Goal: Task Accomplishment & Management: Manage account settings

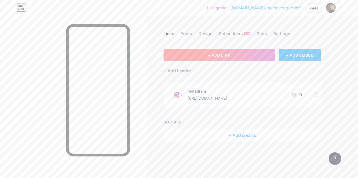
click at [246, 58] on button "+ ADD LINK" at bounding box center [219, 55] width 111 height 13
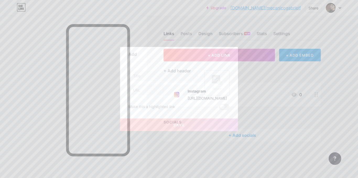
click at [214, 88] on div "Picture" at bounding box center [217, 89] width 10 height 4
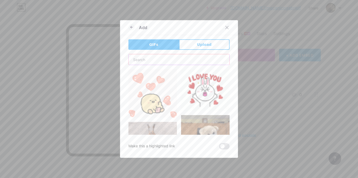
click at [134, 61] on input "text" at bounding box center [179, 59] width 101 height 10
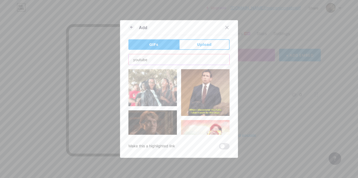
click at [155, 56] on input "youtube" at bounding box center [179, 59] width 101 height 10
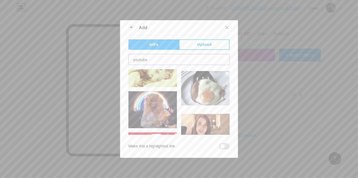
scroll to position [1999, 0]
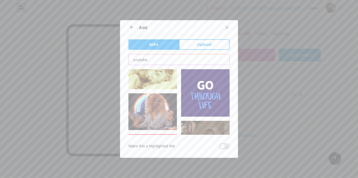
click at [132, 61] on input "youtube" at bounding box center [179, 59] width 101 height 10
click at [133, 61] on input "youtube" at bounding box center [179, 59] width 101 height 10
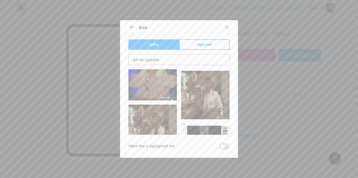
scroll to position [568, 0]
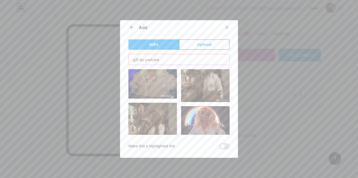
click at [151, 57] on input "gilf do youtube" at bounding box center [179, 59] width 101 height 10
type input "se enscreve"
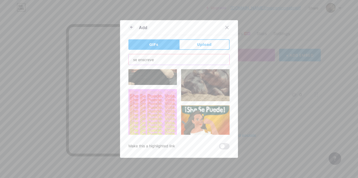
scroll to position [210, 0]
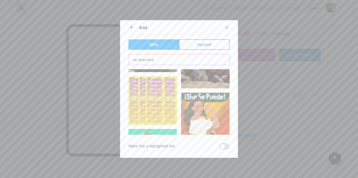
click at [147, 62] on input "se enscreve" at bounding box center [179, 59] width 101 height 10
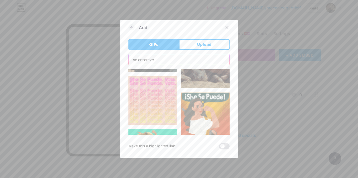
click at [147, 62] on input "se enscreve" at bounding box center [179, 59] width 101 height 10
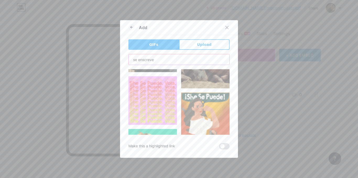
click at [147, 62] on input "se enscreve" at bounding box center [179, 59] width 101 height 10
paste input "YouTube sticker"
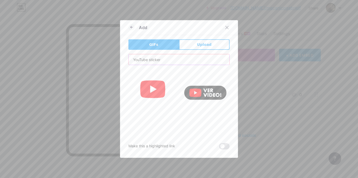
scroll to position [0, 0]
type input "YouTube sticker"
click at [152, 92] on img at bounding box center [153, 93] width 49 height 49
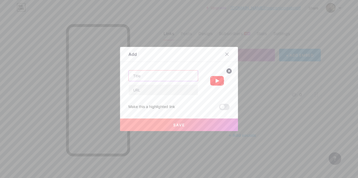
click at [148, 77] on input "text" at bounding box center [163, 76] width 69 height 10
type input "Youtube"
drag, startPoint x: 156, startPoint y: 92, endPoint x: 159, endPoint y: 82, distance: 9.8
click at [156, 92] on input "text" at bounding box center [163, 90] width 69 height 10
paste input "[URL][DOMAIN_NAME]"
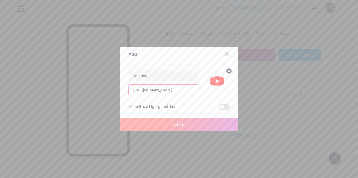
scroll to position [0, 55]
type input "[URL][DOMAIN_NAME]"
click at [183, 125] on button "Save" at bounding box center [179, 125] width 118 height 13
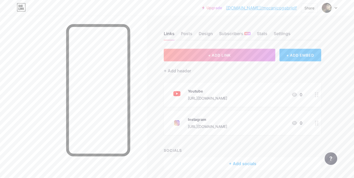
click at [316, 93] on circle at bounding box center [315, 92] width 1 height 1
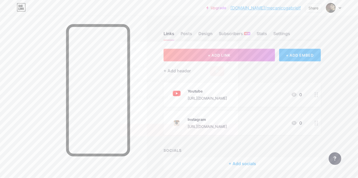
click at [221, 78] on img at bounding box center [217, 73] width 25 height 25
click at [227, 62] on circle at bounding box center [229, 62] width 6 height 6
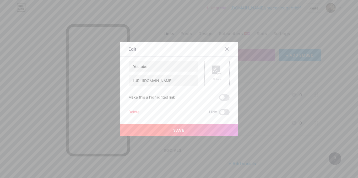
click at [218, 70] on icon at bounding box center [217, 71] width 10 height 10
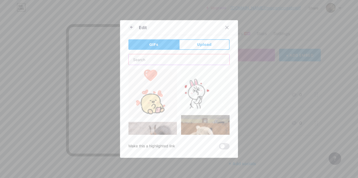
click at [162, 57] on input "text" at bounding box center [179, 59] width 101 height 10
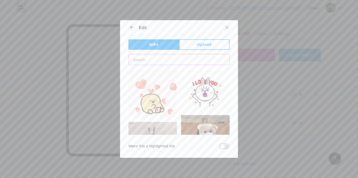
paste input "[URL][DOMAIN_NAME]"
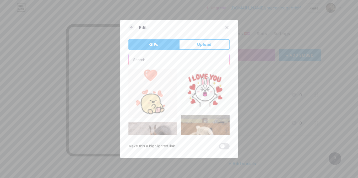
type input "[URL][DOMAIN_NAME]"
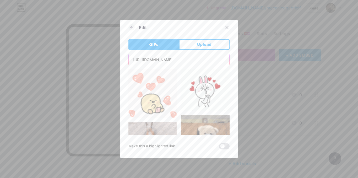
scroll to position [0, 24]
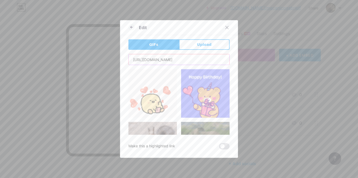
click at [158, 63] on input "[URL][DOMAIN_NAME]" at bounding box center [179, 59] width 101 height 10
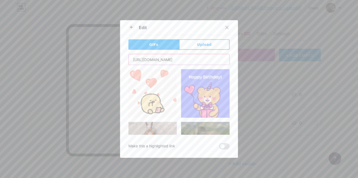
click at [158, 63] on input "[URL][DOMAIN_NAME]" at bounding box center [179, 59] width 101 height 10
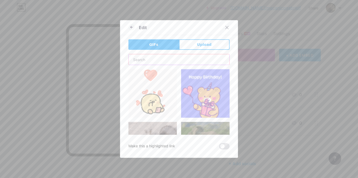
scroll to position [0, 0]
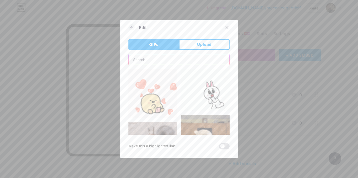
paste input "YouTube sticker"
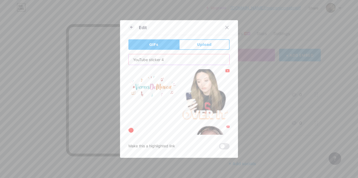
type input "YouTube sticker"
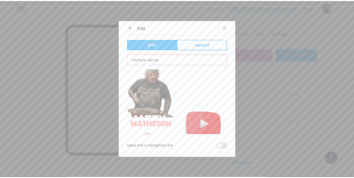
scroll to position [131, 0]
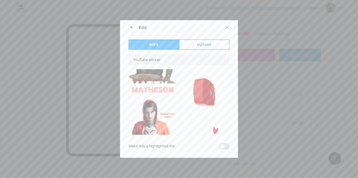
click at [204, 89] on img at bounding box center [205, 92] width 49 height 49
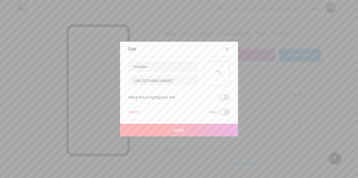
click at [187, 130] on button "Save" at bounding box center [179, 130] width 118 height 13
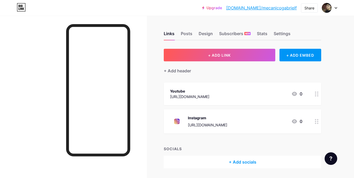
click at [314, 93] on div at bounding box center [316, 94] width 9 height 23
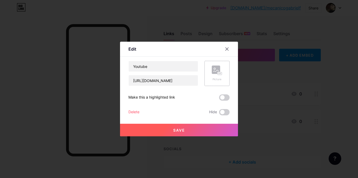
click at [220, 74] on div "Picture" at bounding box center [217, 73] width 25 height 25
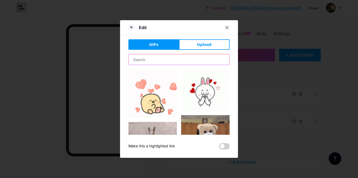
click at [170, 59] on input "text" at bounding box center [179, 59] width 101 height 10
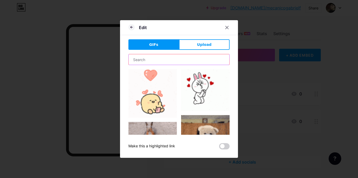
paste input "YouTube sticker"
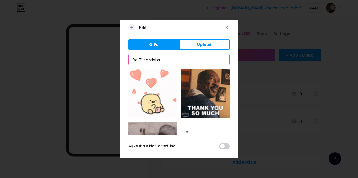
type input "YouTube sticker"
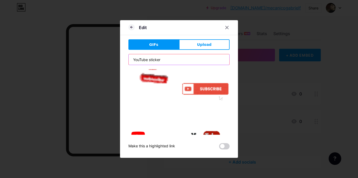
scroll to position [210, 0]
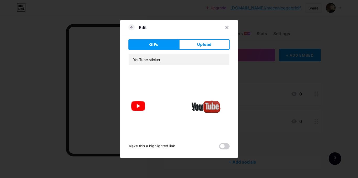
click at [138, 99] on img at bounding box center [153, 106] width 49 height 49
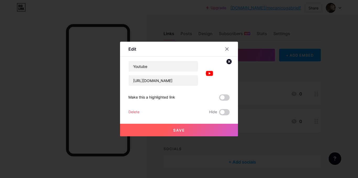
click at [180, 127] on button "Save" at bounding box center [179, 130] width 118 height 13
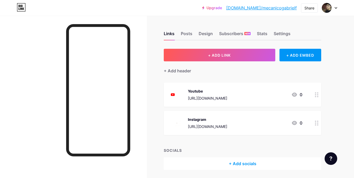
click at [316, 94] on icon at bounding box center [317, 94] width 4 height 5
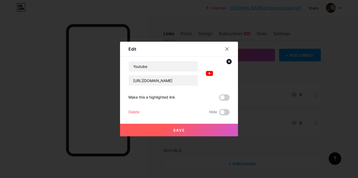
drag, startPoint x: 227, startPoint y: 62, endPoint x: 224, endPoint y: 66, distance: 5.1
click at [227, 62] on circle at bounding box center [229, 62] width 6 height 6
click at [219, 72] on rect at bounding box center [220, 73] width 4 height 3
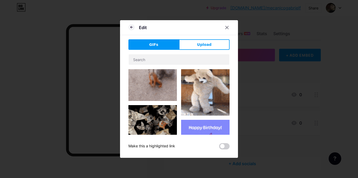
scroll to position [0, 0]
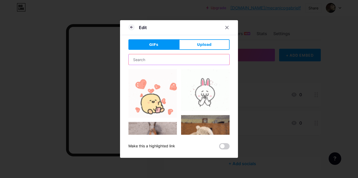
click at [176, 62] on input "text" at bounding box center [179, 59] width 101 height 10
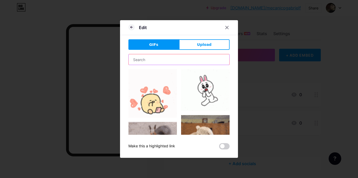
type input "YouTube sticker"
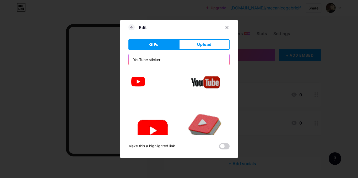
scroll to position [262, 0]
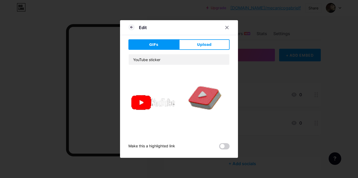
click at [154, 97] on img at bounding box center [153, 102] width 49 height 41
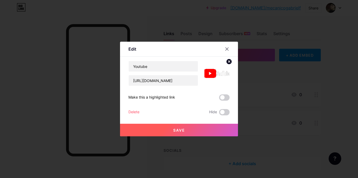
click at [184, 130] on button "Save" at bounding box center [179, 130] width 118 height 13
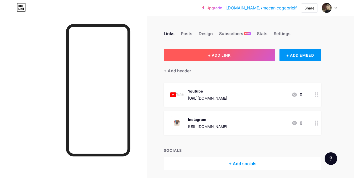
click at [244, 54] on button "+ ADD LINK" at bounding box center [219, 55] width 111 height 13
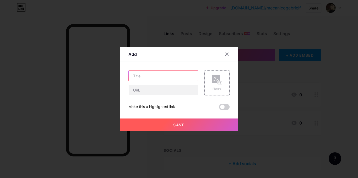
click at [162, 75] on input "text" at bounding box center [163, 76] width 69 height 10
type input "Tiktok"
click at [216, 86] on div "Picture" at bounding box center [217, 83] width 10 height 16
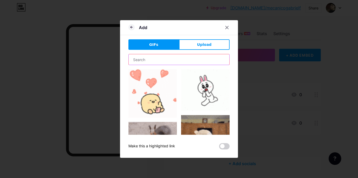
click at [159, 61] on input "text" at bounding box center [179, 59] width 101 height 10
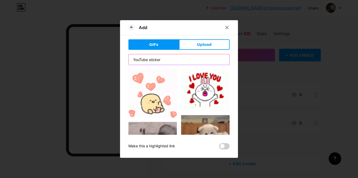
click at [133, 60] on input "YouTube sticker" at bounding box center [179, 59] width 101 height 10
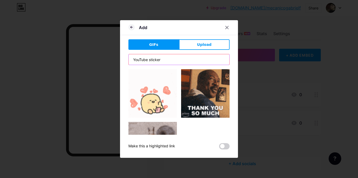
click at [133, 60] on input "YouTube sticker" at bounding box center [179, 59] width 101 height 10
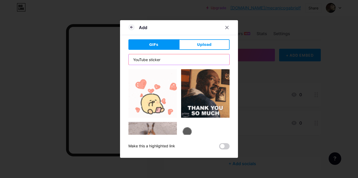
click at [133, 60] on input "YouTube sticker" at bounding box center [179, 59] width 101 height 10
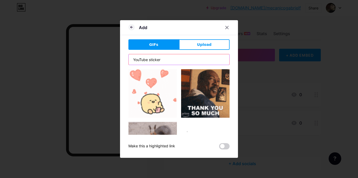
click at [170, 58] on input "YouTube sticker" at bounding box center [179, 59] width 101 height 10
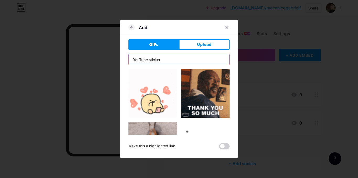
click at [170, 63] on input "YouTube sticker" at bounding box center [179, 59] width 101 height 10
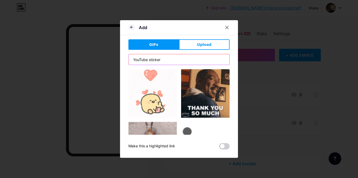
click at [134, 58] on input "YouTube sticker" at bounding box center [179, 59] width 101 height 10
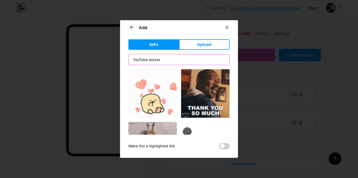
click at [134, 58] on input "YouTube sticker" at bounding box center [179, 59] width 101 height 10
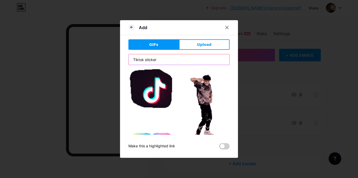
scroll to position [0, 0]
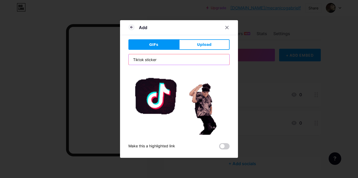
type input "Tiktok sticker"
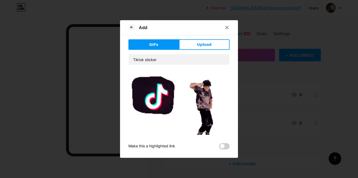
click at [153, 101] on img at bounding box center [153, 93] width 49 height 49
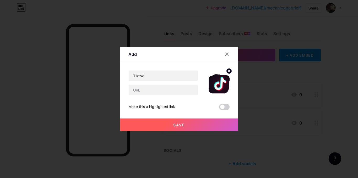
click at [144, 95] on div at bounding box center [164, 89] width 70 height 11
click at [146, 91] on input "text" at bounding box center [163, 90] width 69 height 10
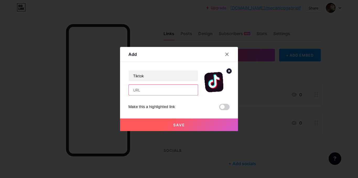
paste input "[URL][DOMAIN_NAME]"
type input "[URL][DOMAIN_NAME]"
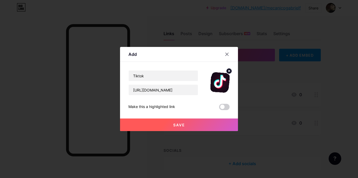
click at [148, 125] on button "Save" at bounding box center [179, 125] width 118 height 13
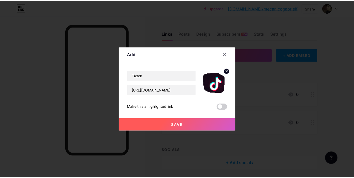
scroll to position [0, 0]
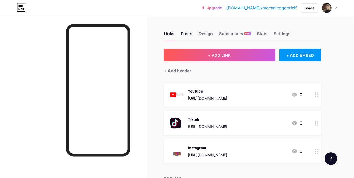
click at [187, 34] on div "Posts" at bounding box center [187, 34] width 12 height 9
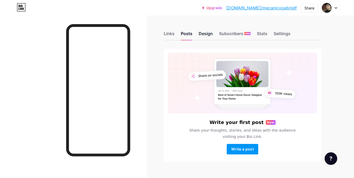
click at [201, 37] on div "Design" at bounding box center [206, 34] width 14 height 9
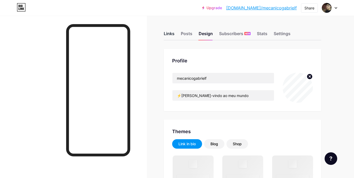
click at [167, 37] on div "Links" at bounding box center [169, 34] width 11 height 9
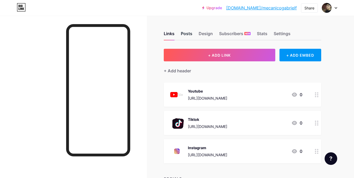
click at [186, 35] on div "Posts" at bounding box center [187, 34] width 12 height 9
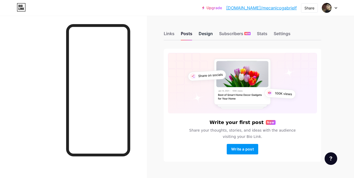
click at [203, 33] on div "Design" at bounding box center [206, 34] width 14 height 9
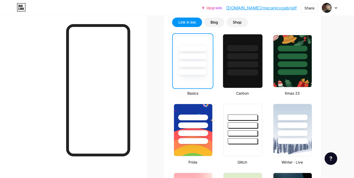
scroll to position [131, 0]
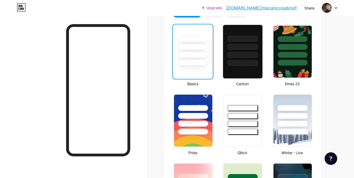
drag, startPoint x: 239, startPoint y: 58, endPoint x: 239, endPoint y: 61, distance: 3.2
click at [239, 58] on div at bounding box center [242, 45] width 39 height 41
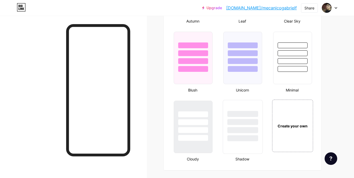
scroll to position [529, 0]
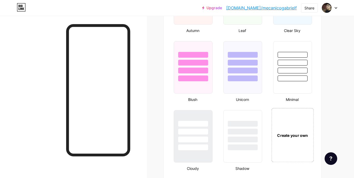
click at [281, 135] on div "Create your own" at bounding box center [292, 135] width 39 height 6
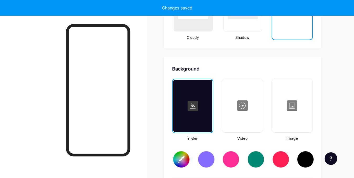
scroll to position [697, 0]
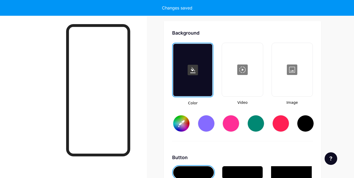
type input "#ffffff"
type input "#000000"
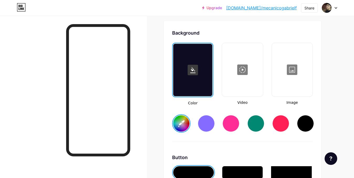
click at [302, 124] on div at bounding box center [305, 123] width 17 height 17
type input "#000000"
click at [288, 78] on div at bounding box center [292, 70] width 40 height 52
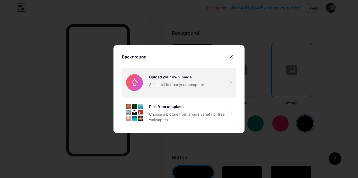
click at [178, 88] on input "file" at bounding box center [179, 82] width 114 height 29
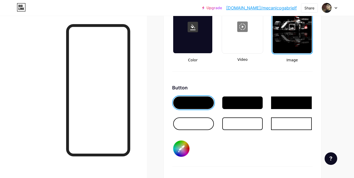
scroll to position [749, 0]
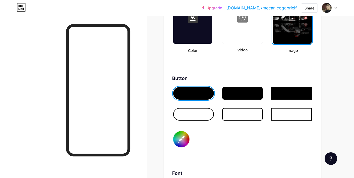
click at [200, 116] on div at bounding box center [193, 114] width 41 height 13
click at [177, 141] on input "#000000" at bounding box center [181, 139] width 16 height 16
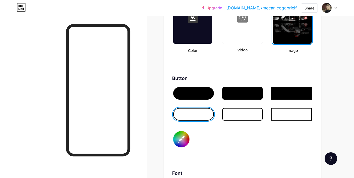
type input "#ffffff"
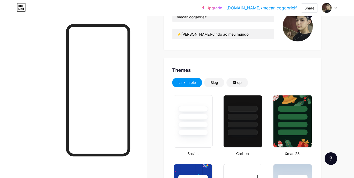
scroll to position [0, 0]
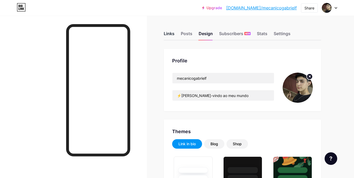
click at [169, 36] on div "Links" at bounding box center [169, 34] width 11 height 9
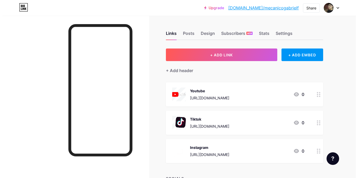
scroll to position [26, 0]
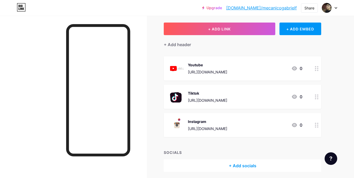
click at [227, 125] on div "Instagram [URL][DOMAIN_NAME]" at bounding box center [207, 125] width 39 height 14
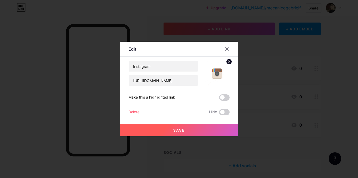
click at [226, 62] on circle at bounding box center [229, 62] width 6 height 6
click at [219, 71] on icon at bounding box center [217, 71] width 10 height 10
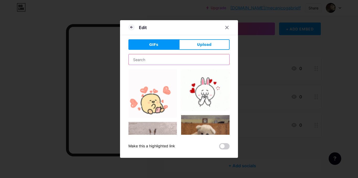
click at [162, 62] on input "text" at bounding box center [179, 59] width 101 height 10
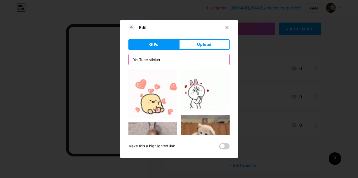
click at [136, 60] on input "YouTube sticker" at bounding box center [179, 59] width 101 height 10
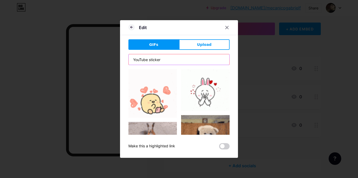
click at [136, 60] on input "YouTube sticker" at bounding box center [179, 59] width 101 height 10
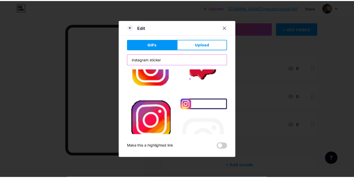
scroll to position [0, 0]
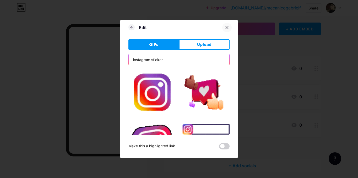
type input "instagram sticker"
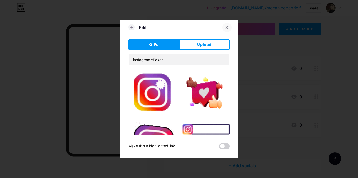
click at [222, 24] on div at bounding box center [226, 27] width 9 height 9
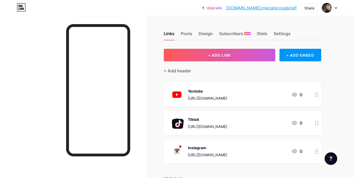
click at [176, 153] on img at bounding box center [177, 152] width 14 height 14
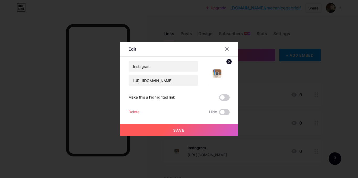
click at [226, 62] on circle at bounding box center [229, 62] width 6 height 6
click at [220, 71] on icon at bounding box center [217, 71] width 10 height 10
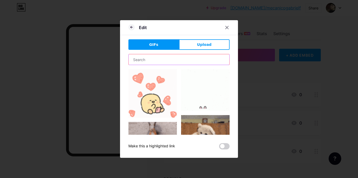
click at [172, 61] on input "text" at bounding box center [179, 59] width 101 height 10
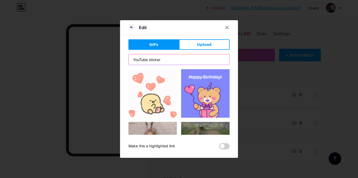
click at [139, 59] on input "YouTube sticker" at bounding box center [179, 59] width 101 height 10
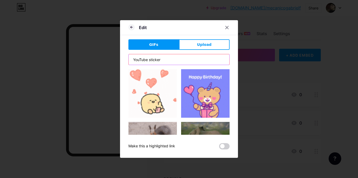
click at [139, 59] on input "YouTube sticker" at bounding box center [179, 59] width 101 height 10
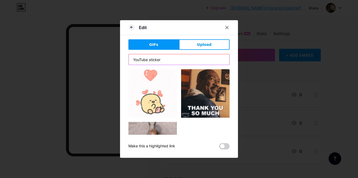
click at [139, 59] on input "YouTube sticker" at bounding box center [179, 59] width 101 height 10
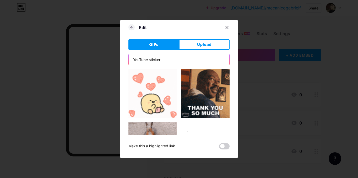
click at [140, 60] on input "YouTube sticker" at bounding box center [179, 59] width 101 height 10
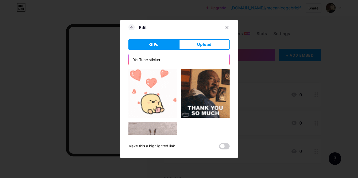
click at [135, 56] on input "YouTube sticker" at bounding box center [179, 59] width 101 height 10
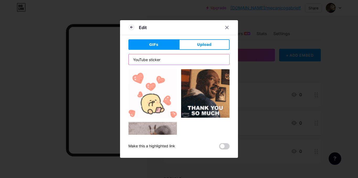
click at [135, 61] on input "YouTube sticker" at bounding box center [179, 59] width 101 height 10
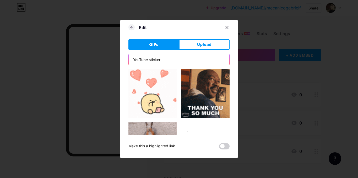
click at [135, 61] on input "YouTube sticker" at bounding box center [179, 59] width 101 height 10
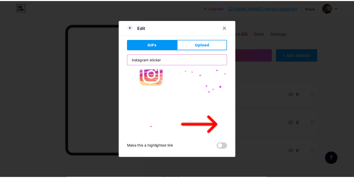
scroll to position [445, 0]
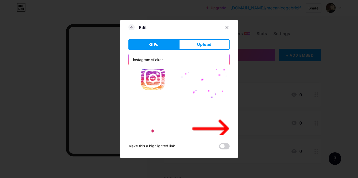
type input "instagram sticker"
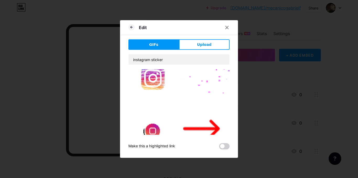
click at [158, 110] on img at bounding box center [153, 131] width 49 height 49
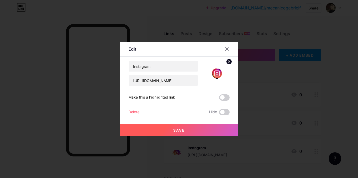
click at [185, 131] on button "Save" at bounding box center [179, 130] width 118 height 13
